Goal: Information Seeking & Learning: Learn about a topic

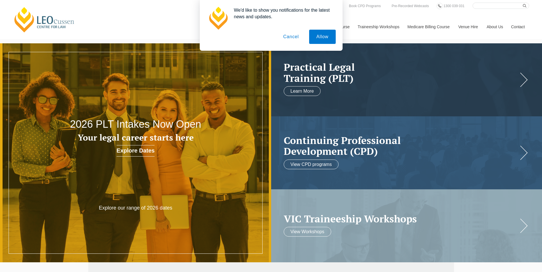
click at [295, 37] on button "Cancel" at bounding box center [291, 37] width 30 height 14
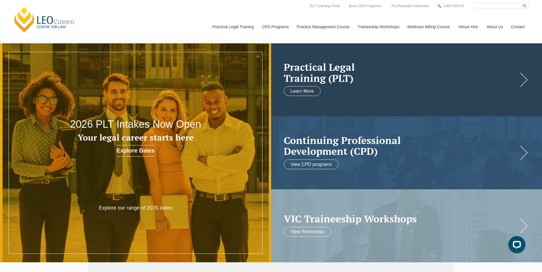
click at [308, 81] on h2 "Practical Legal Training (PLT)" at bounding box center [401, 73] width 234 height 22
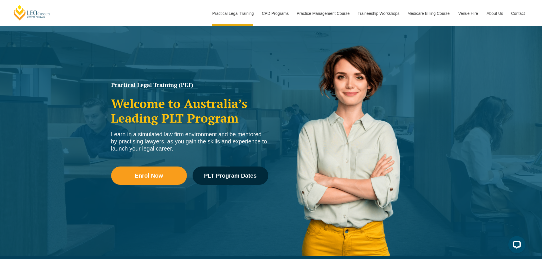
scroll to position [32, 0]
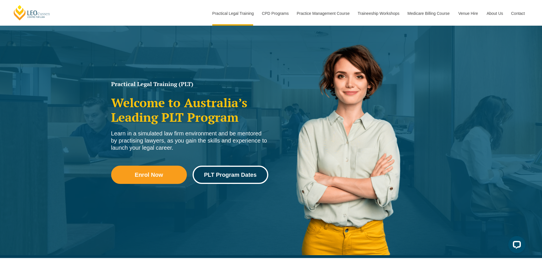
click at [221, 175] on span "PLT Program Dates" at bounding box center [230, 175] width 53 height 6
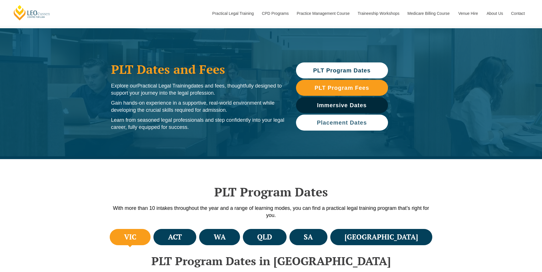
click at [329, 120] on span "Placement Dates" at bounding box center [342, 123] width 50 height 6
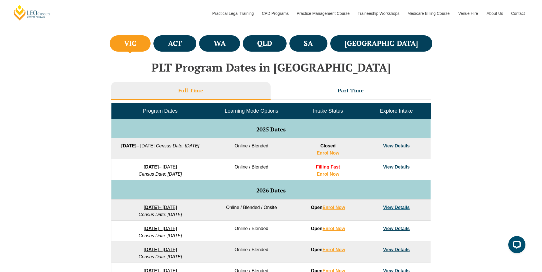
scroll to position [207, 0]
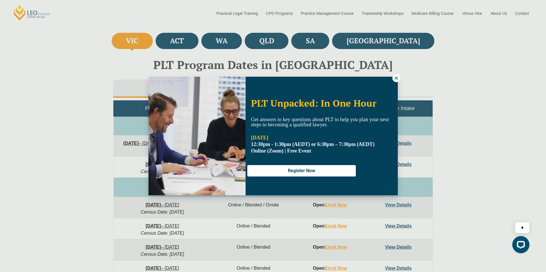
click at [395, 75] on button at bounding box center [396, 78] width 8 height 8
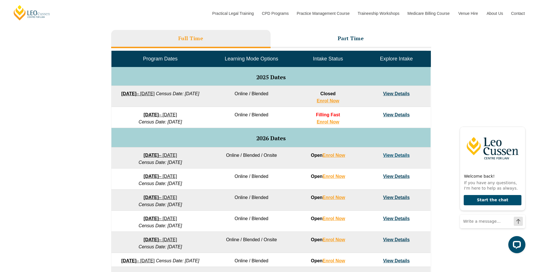
scroll to position [257, 0]
click at [521, 121] on icon "Hide greeting" at bounding box center [521, 122] width 3 height 3
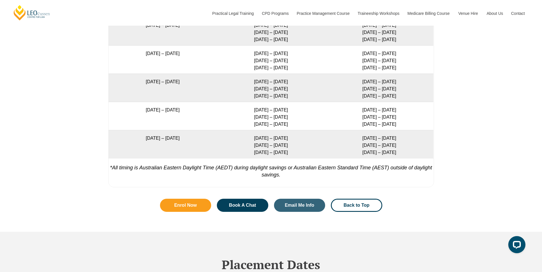
scroll to position [1139, 0]
drag, startPoint x: 250, startPoint y: 109, endPoint x: 295, endPoint y: 122, distance: 46.7
click at [295, 122] on td "28 Sep – 1 Oct 2026 8 – 10 Dec 2026 9 – 11 Feb 2027" at bounding box center [271, 116] width 108 height 28
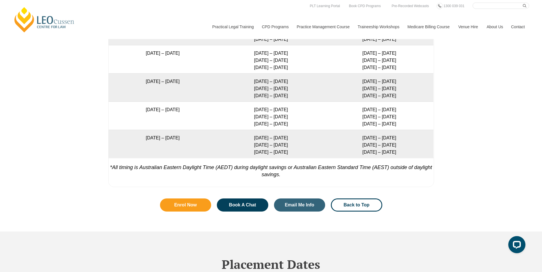
click at [166, 111] on td "21 September 2026 – 19 February 2027" at bounding box center [163, 116] width 108 height 28
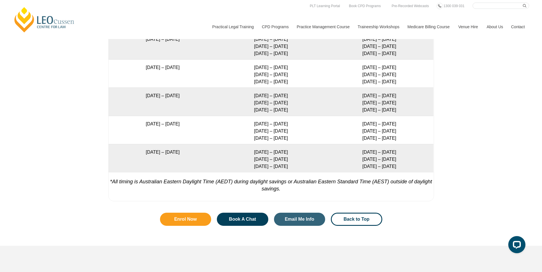
scroll to position [1124, 0]
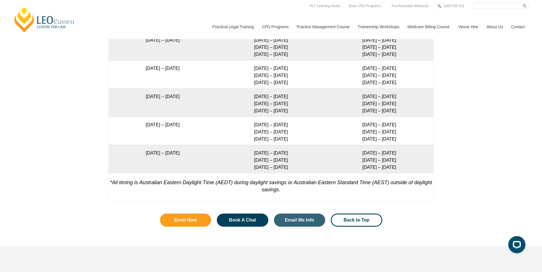
drag, startPoint x: 294, startPoint y: 126, endPoint x: 250, endPoint y: 126, distance: 44.0
click at [250, 126] on td "28 Sep – 1 Oct 2026 8 – 10 Dec 2026 9 – 11 Feb 2027" at bounding box center [271, 131] width 108 height 28
drag, startPoint x: 250, startPoint y: 126, endPoint x: 284, endPoint y: 128, distance: 34.3
click at [284, 128] on td "28 Sep – 1 Oct 2026 8 – 10 Dec 2026 9 – 11 Feb 2027" at bounding box center [271, 131] width 108 height 28
drag, startPoint x: 252, startPoint y: 132, endPoint x: 285, endPoint y: 137, distance: 33.0
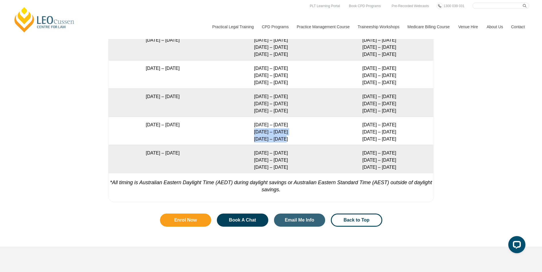
click at [285, 137] on td "28 Sep – 1 Oct 2026 8 – 10 Dec 2026 9 – 11 Feb 2027" at bounding box center [271, 131] width 108 height 28
drag, startPoint x: 285, startPoint y: 137, endPoint x: 244, endPoint y: 130, distance: 41.4
click at [244, 130] on td "28 Sep – 1 Oct 2026 8 – 10 Dec 2026 9 – 11 Feb 2027" at bounding box center [271, 131] width 108 height 28
drag, startPoint x: 244, startPoint y: 130, endPoint x: 291, endPoint y: 136, distance: 47.4
click at [291, 136] on td "28 Sep – 1 Oct 2026 8 – 10 Dec 2026 9 – 11 Feb 2027" at bounding box center [271, 131] width 108 height 28
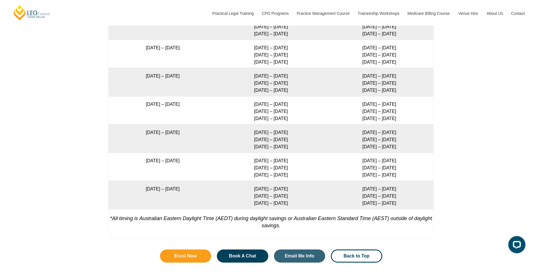
scroll to position [1089, 0]
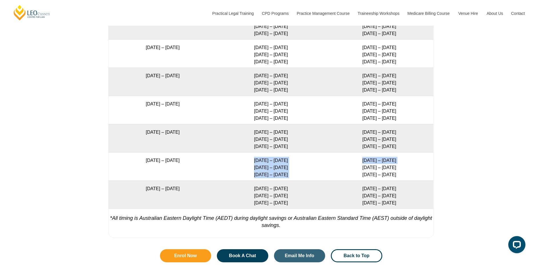
drag, startPoint x: 246, startPoint y: 163, endPoint x: 338, endPoint y: 170, distance: 92.0
click at [338, 170] on tr "21 September 2026 – 19 February 2027 28 Sep – 1 Oct 2026 8 – 10 Dec 2026 9 – 11…" at bounding box center [271, 166] width 325 height 28
drag, startPoint x: 338, startPoint y: 170, endPoint x: 356, endPoint y: 171, distance: 17.7
click at [371, 172] on td "29 Sep – 2 Oct 2026 9 – 11 Dec 2026 10 – 12 Feb 2027" at bounding box center [379, 166] width 108 height 28
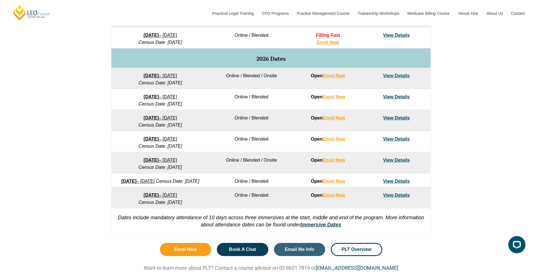
scroll to position [336, 0]
click at [407, 183] on link "View Details" at bounding box center [396, 181] width 27 height 5
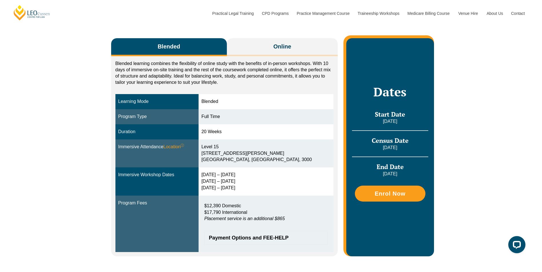
scroll to position [85, 0]
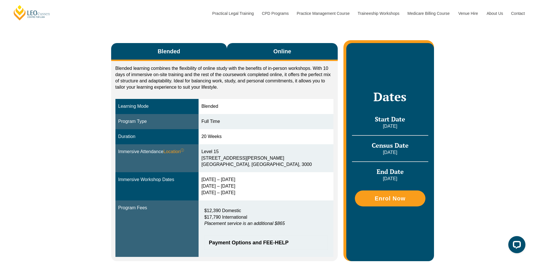
click at [276, 49] on span "Online" at bounding box center [282, 51] width 18 height 8
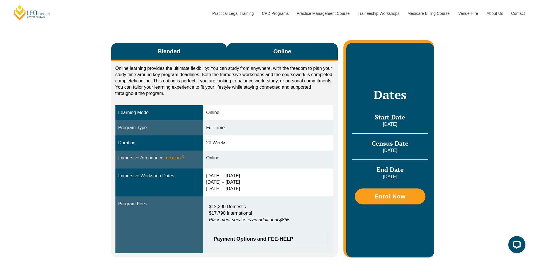
click at [200, 45] on button "Blended" at bounding box center [169, 52] width 116 height 18
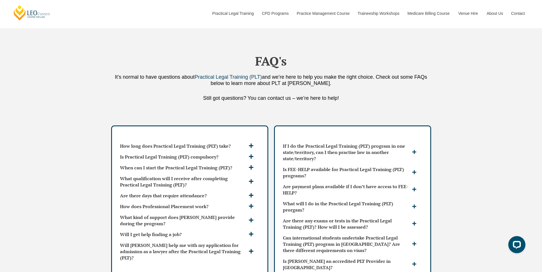
scroll to position [1439, 0]
click at [234, 154] on h3 "Is Practical Legal Training (PLT) compulsory?" at bounding box center [183, 157] width 127 height 6
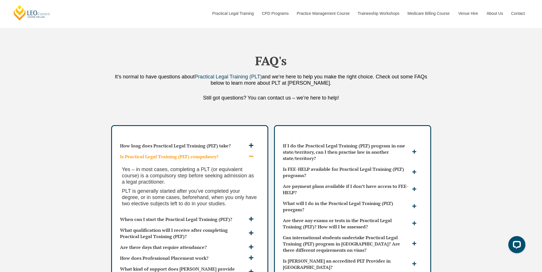
click at [234, 154] on h3 "Is Practical Legal Training (PLT) compulsory?" at bounding box center [183, 157] width 127 height 6
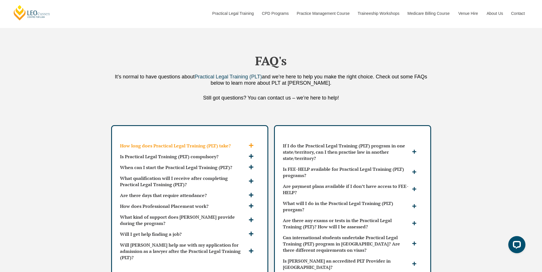
click at [234, 143] on h3 "How long does Practical Legal Training (PLT) take?" at bounding box center [183, 146] width 127 height 6
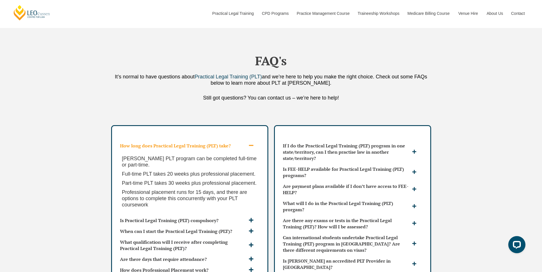
click at [234, 143] on h3 "How long does Practical Legal Training (PLT) take?" at bounding box center [183, 146] width 127 height 6
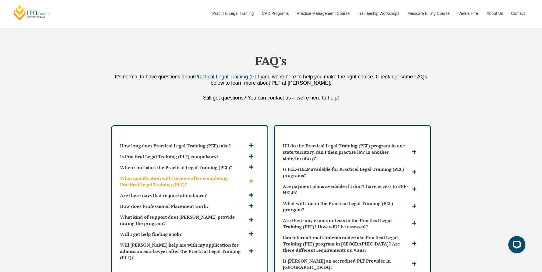
click at [232, 175] on h3 "What qualification will I receive after completing Practical Legal Training (PL…" at bounding box center [183, 181] width 127 height 13
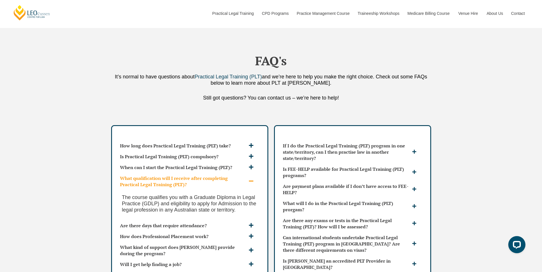
click at [232, 175] on h3 "What qualification will I receive after completing Practical Legal Training (PL…" at bounding box center [183, 181] width 127 height 13
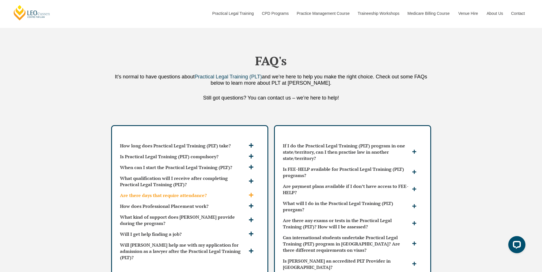
click at [224, 192] on h3 "Are there days that require attendance?" at bounding box center [183, 195] width 127 height 6
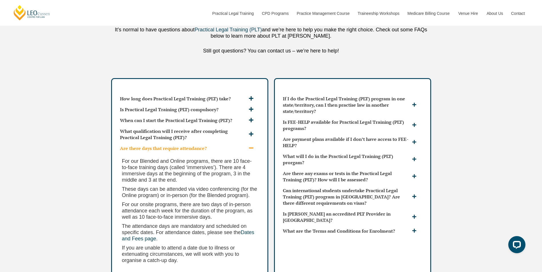
scroll to position [1487, 0]
click at [228, 145] on h3 "Are there days that require attendance?" at bounding box center [183, 148] width 127 height 6
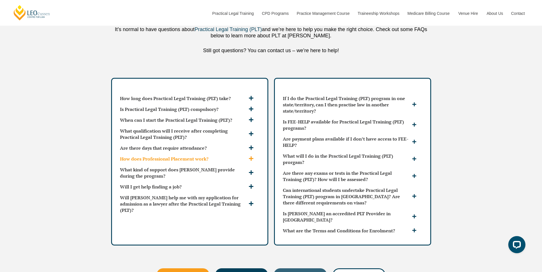
click at [221, 156] on h3 "How does Professional Placement work?" at bounding box center [183, 159] width 127 height 6
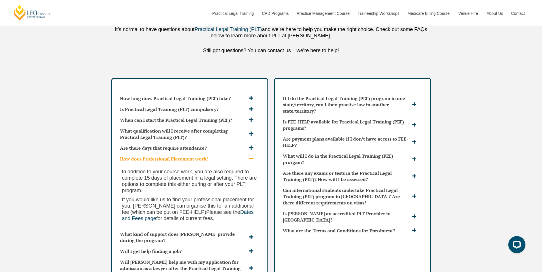
click at [221, 156] on h3 "How does Professional Placement work?" at bounding box center [183, 159] width 127 height 6
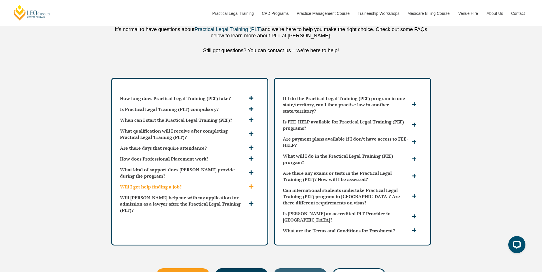
click at [218, 184] on h3 "Will I get help finding a job?" at bounding box center [183, 187] width 127 height 6
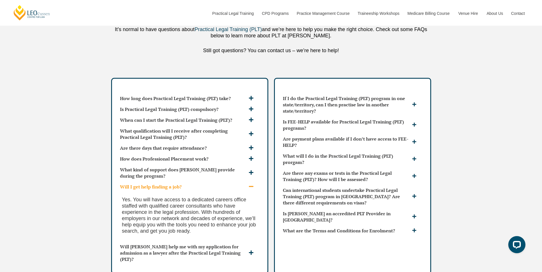
click at [218, 184] on h3 "Will I get help finding a job?" at bounding box center [183, 187] width 127 height 6
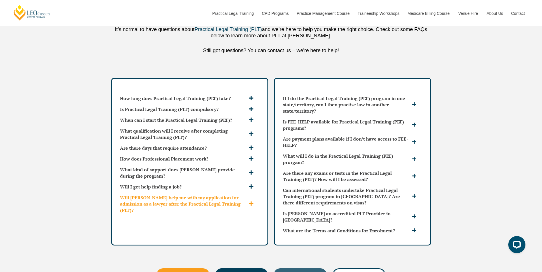
click at [217, 195] on h3 "Will [PERSON_NAME] help me with my application for admission as a lawyer after …" at bounding box center [183, 204] width 127 height 19
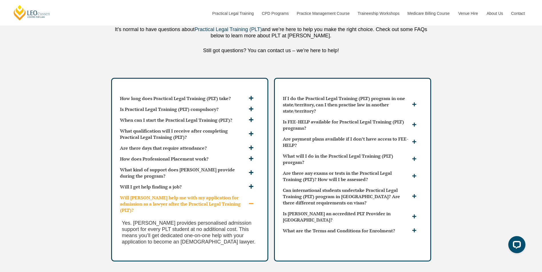
click at [217, 195] on h3 "Will [PERSON_NAME] help me with my application for admission as a lawyer after …" at bounding box center [183, 204] width 127 height 19
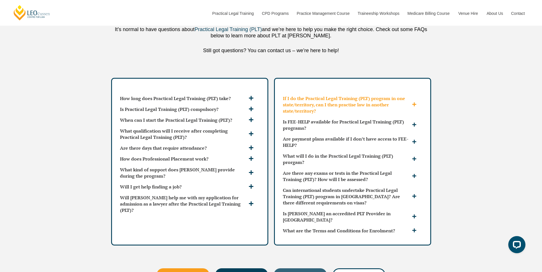
click at [352, 97] on h3 "If I do the Practical Legal Training (PLT) program in one state/territory, can …" at bounding box center [347, 104] width 128 height 19
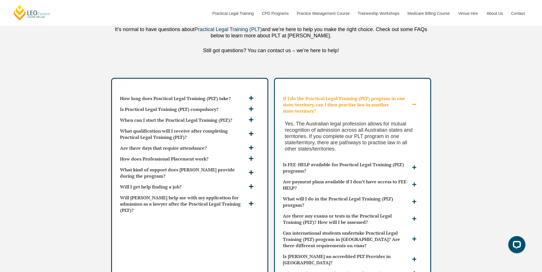
click at [352, 97] on h3 "If I do the Practical Legal Training (PLT) program in one state/territory, can …" at bounding box center [347, 104] width 128 height 19
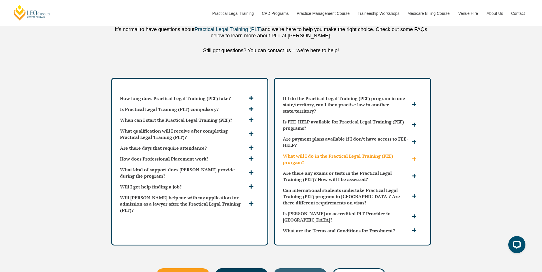
click at [338, 153] on h3 "What will I do in the Practical Legal Training (PLT) prorgam?" at bounding box center [347, 159] width 128 height 13
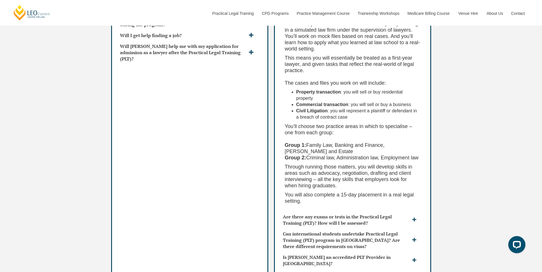
scroll to position [1639, 0]
click at [338, 213] on h3 "Are there any exams or tests in the Practical Legal Training (PLT)? How will I …" at bounding box center [347, 219] width 128 height 13
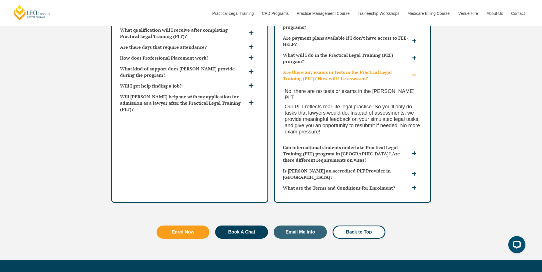
scroll to position [1588, 0]
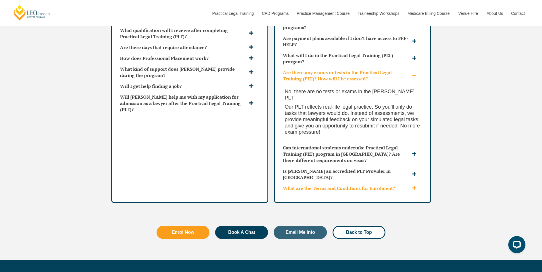
click at [354, 183] on div "What are the Terms and Conditions for Enrolment?" at bounding box center [352, 188] width 144 height 11
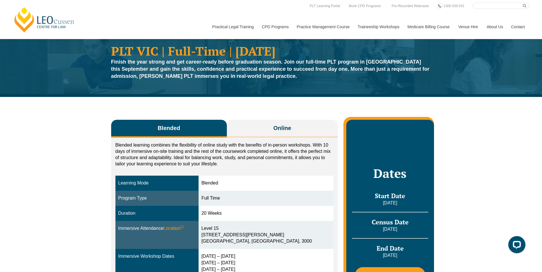
scroll to position [0, 0]
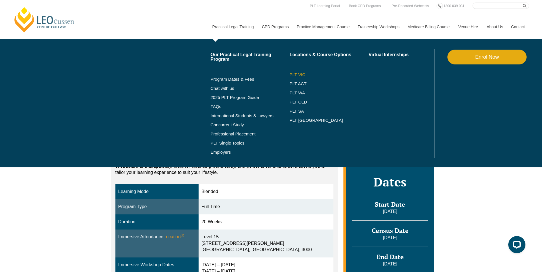
click at [301, 73] on link "PLT VIC" at bounding box center [328, 75] width 79 height 5
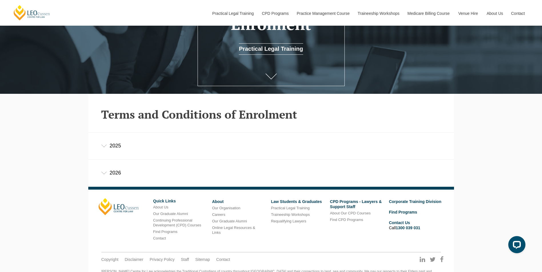
scroll to position [137, 0]
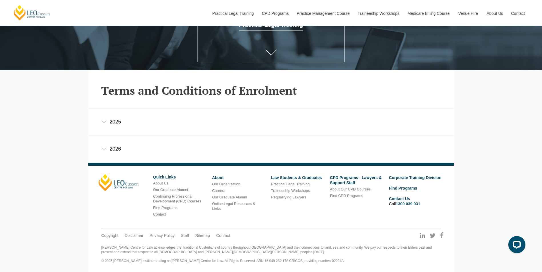
click at [184, 154] on div "2026" at bounding box center [271, 149] width 366 height 27
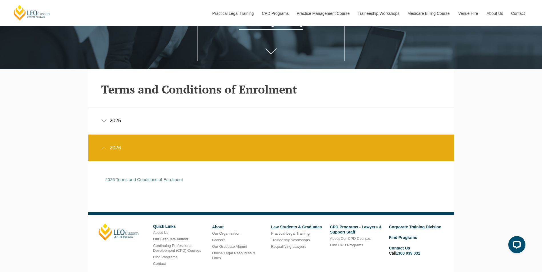
scroll to position [188, 0]
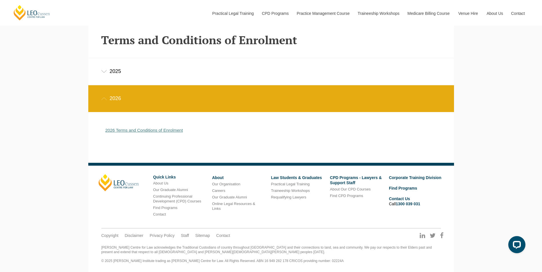
click at [169, 133] on link "2026 Terms and Conditions of Enrolment" at bounding box center [144, 130] width 78 height 5
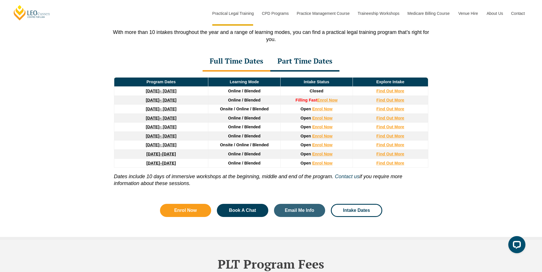
scroll to position [763, 0]
click at [243, 64] on div "Full Time Dates" at bounding box center [236, 62] width 68 height 20
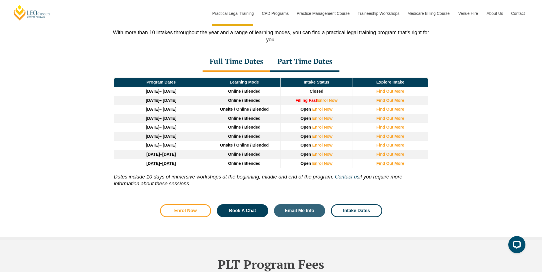
click at [178, 218] on link "Enrol Now" at bounding box center [185, 210] width 51 height 13
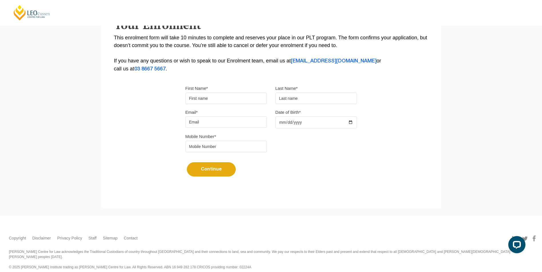
scroll to position [112, 0]
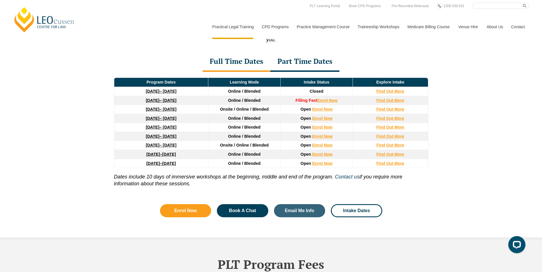
click at [146, 157] on strong "[DATE]" at bounding box center [153, 154] width 14 height 5
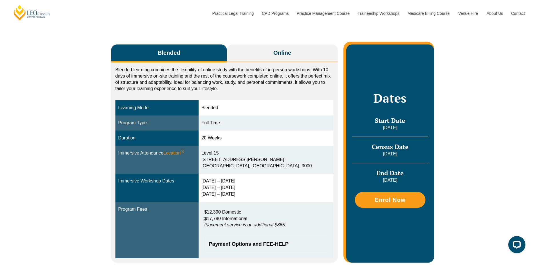
scroll to position [87, 0]
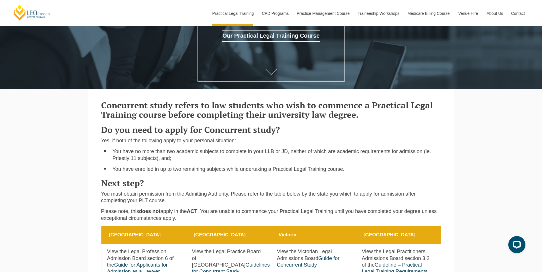
scroll to position [115, 0]
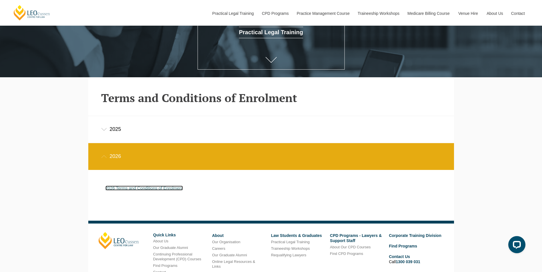
scroll to position [188, 0]
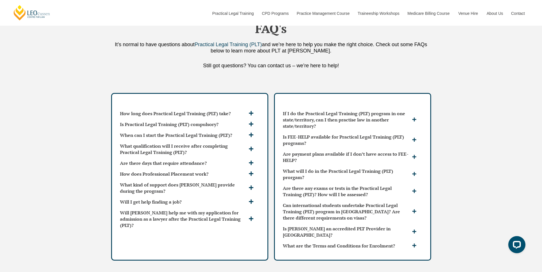
scroll to position [1472, 0]
click at [207, 132] on h3 "When can I start the Practical Legal Training (PLT)?" at bounding box center [183, 135] width 127 height 6
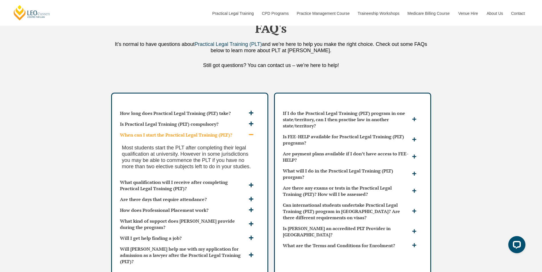
click at [207, 132] on h3 "When can I start the Practical Legal Training (PLT)?" at bounding box center [183, 135] width 127 height 6
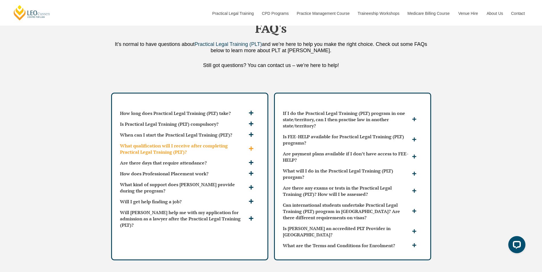
click at [211, 143] on h3 "What qualification will I receive after completing Practical Legal Training (PL…" at bounding box center [183, 149] width 127 height 13
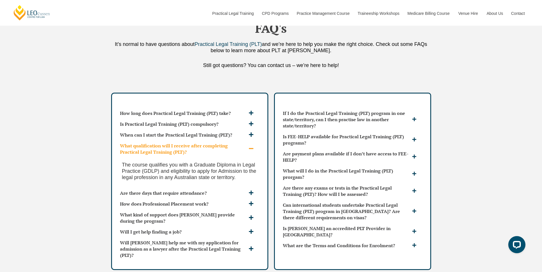
click at [211, 143] on h3 "What qualification will I receive after completing Practical Legal Training (PL…" at bounding box center [183, 149] width 127 height 13
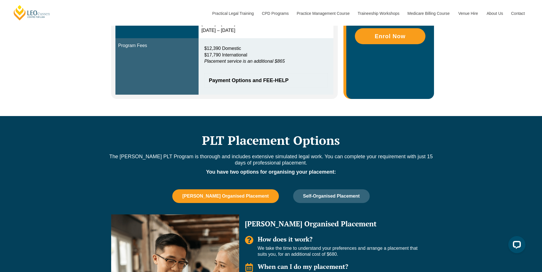
scroll to position [244, 0]
